Goal: Transaction & Acquisition: Purchase product/service

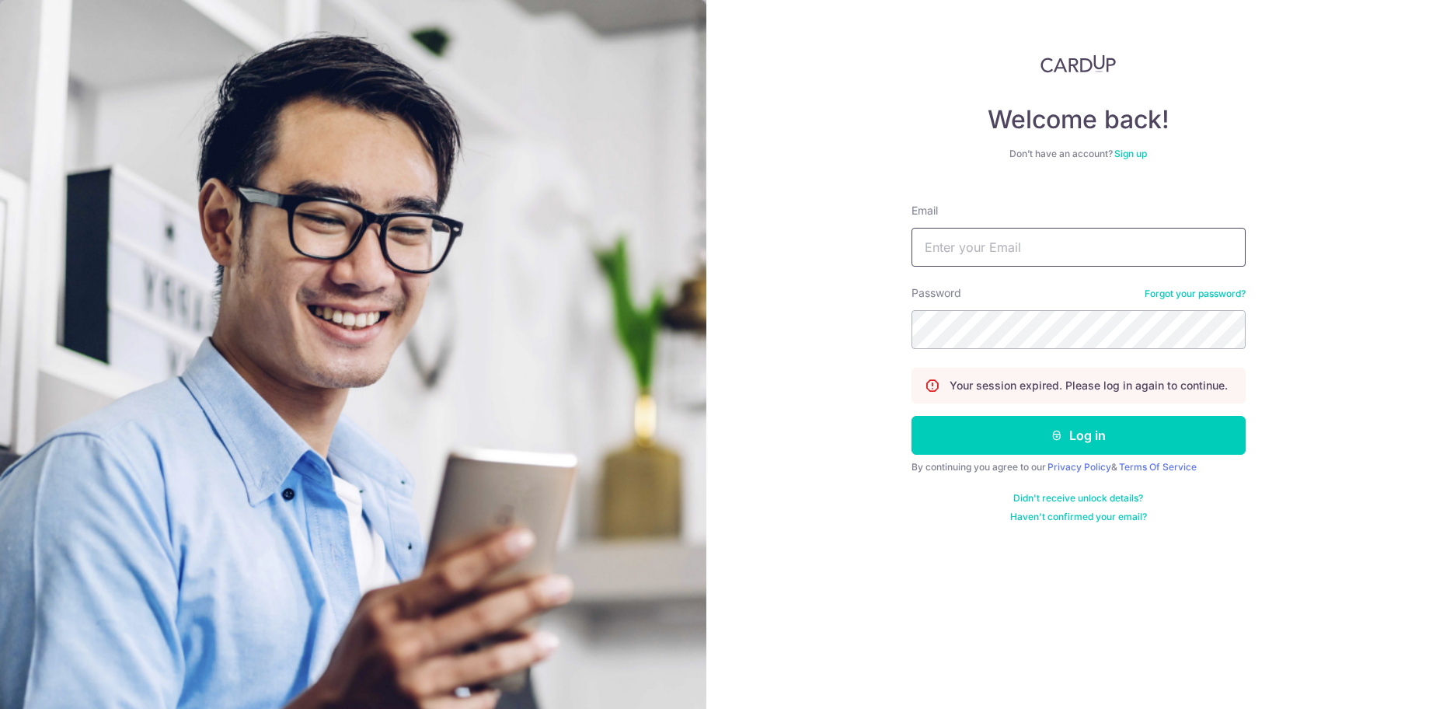
type input "[EMAIL_ADDRESS][DOMAIN_NAME]"
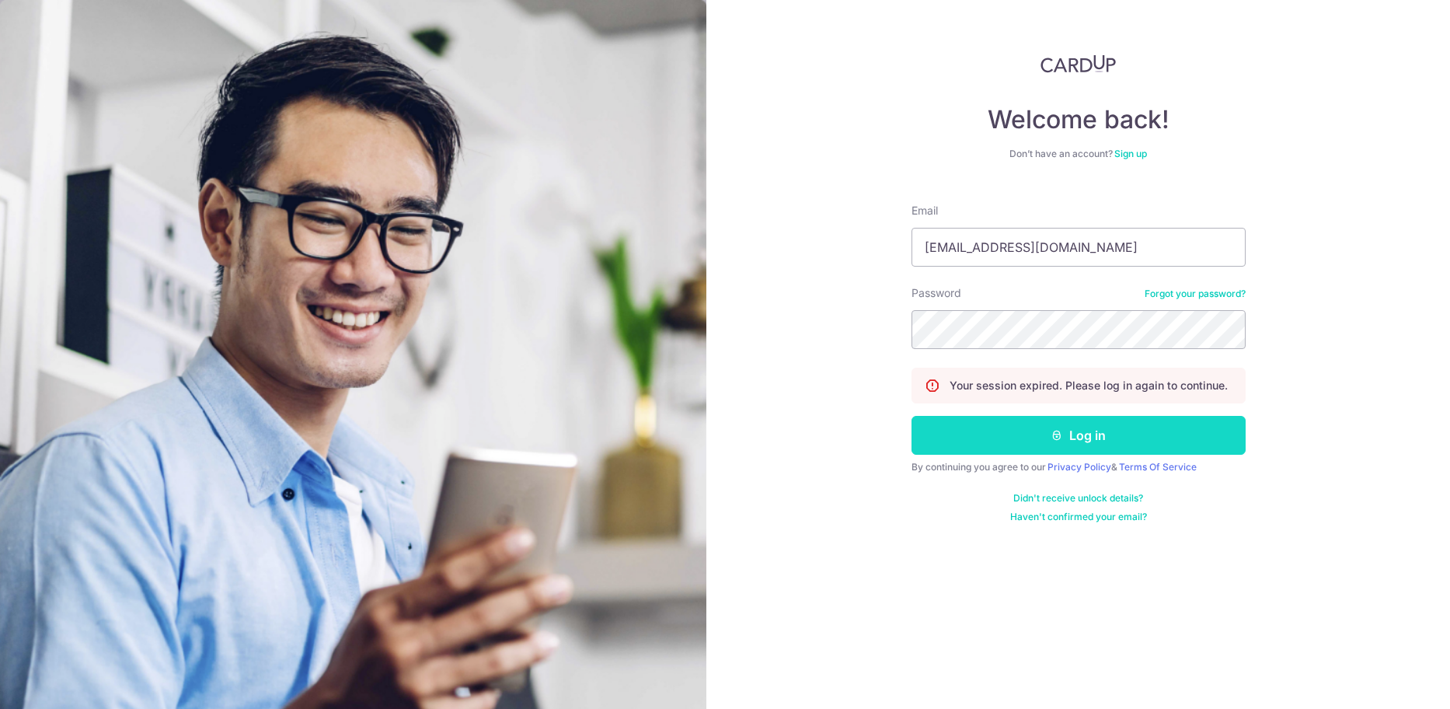
click at [1108, 422] on button "Log in" at bounding box center [1079, 435] width 334 height 39
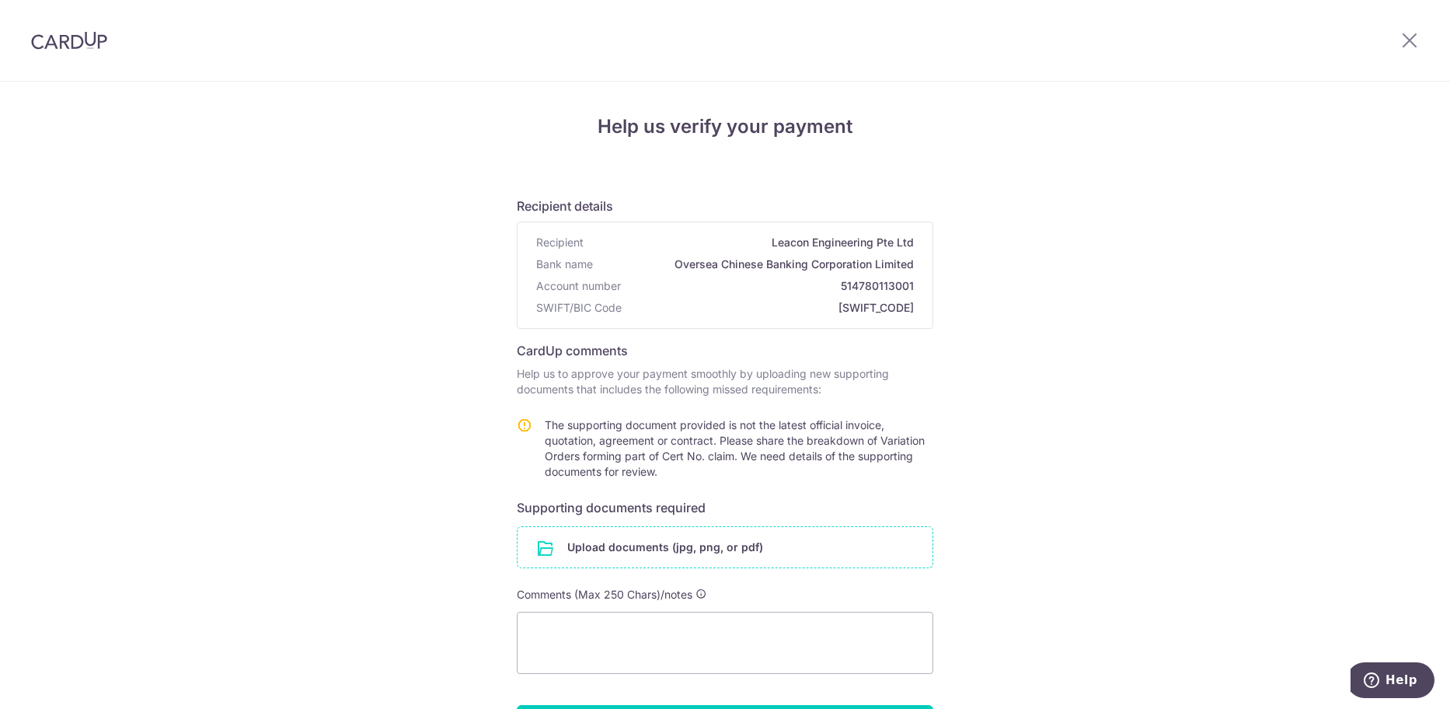
click at [721, 533] on input "file" at bounding box center [725, 547] width 415 height 40
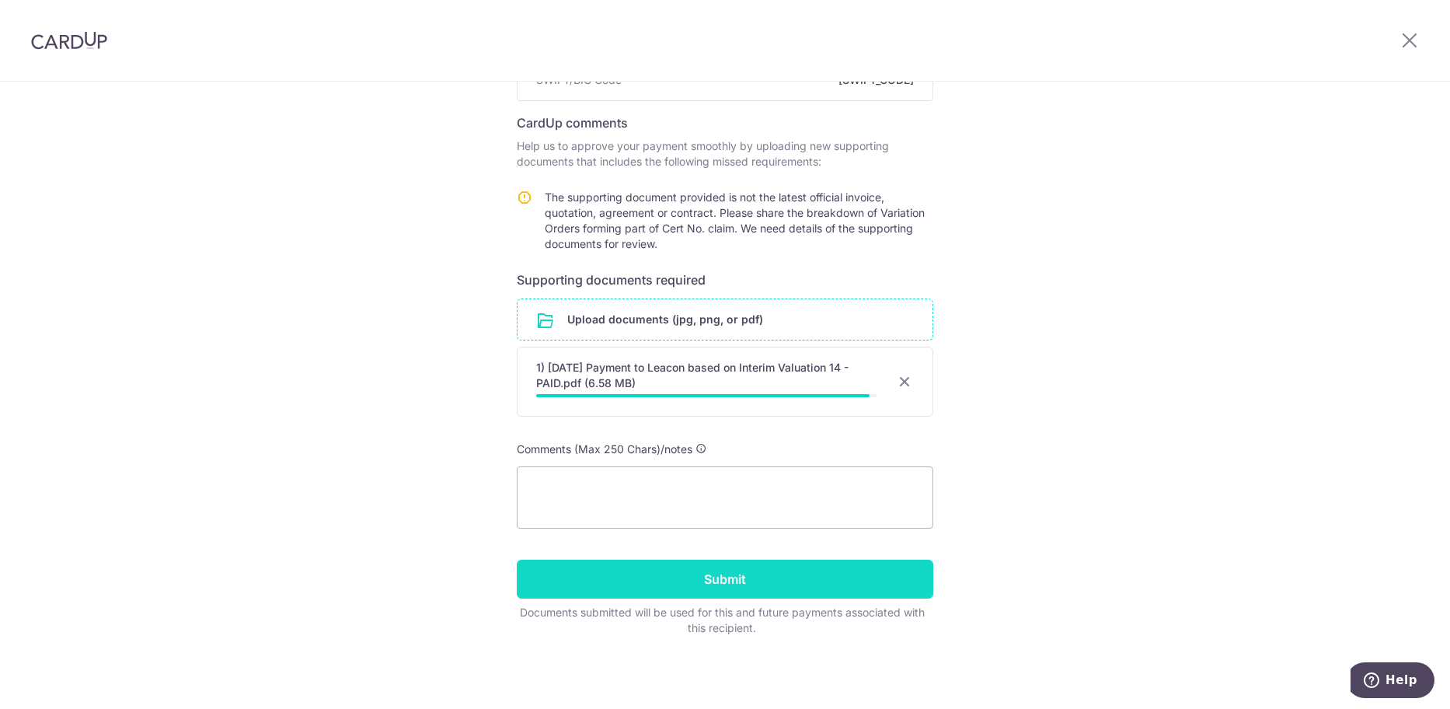
scroll to position [217, 0]
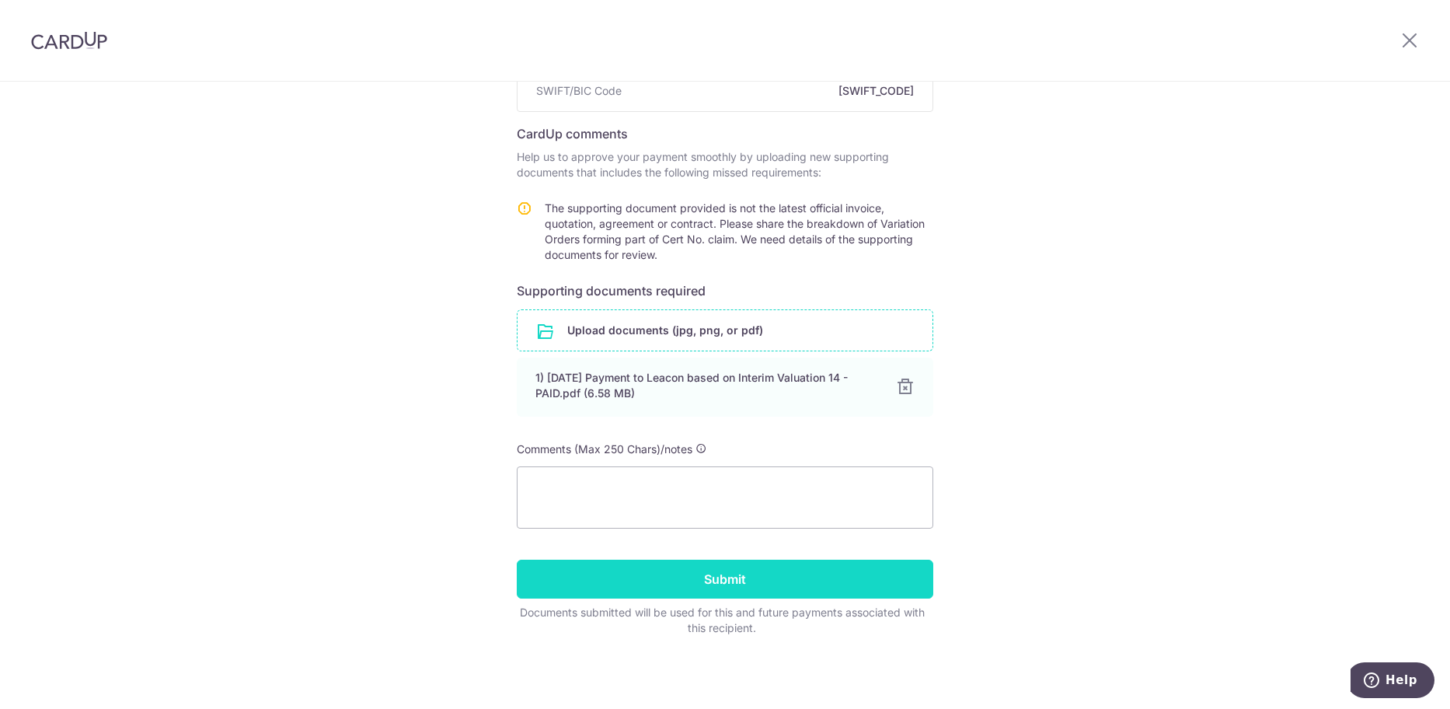
click at [731, 576] on input "Submit" at bounding box center [725, 579] width 417 height 39
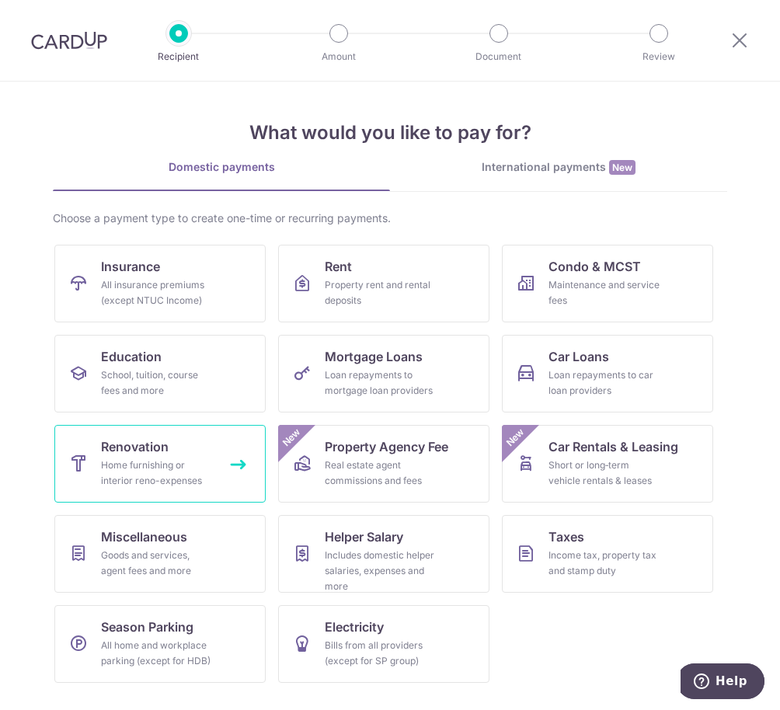
click at [184, 472] on div "Home furnishing or interior reno-expenses" at bounding box center [157, 473] width 112 height 31
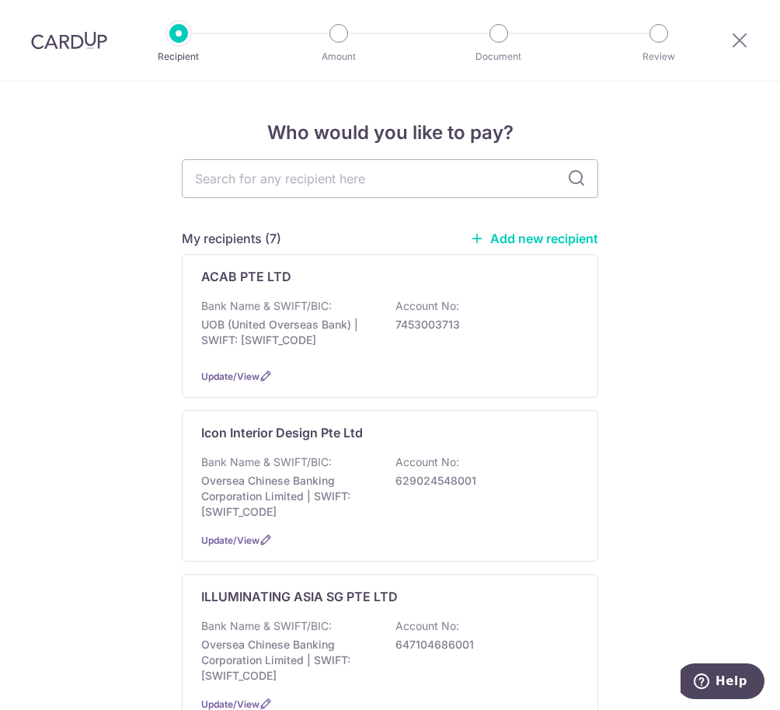
click at [551, 231] on link "Add new recipient" at bounding box center [534, 239] width 128 height 16
